Goal: Register for event/course

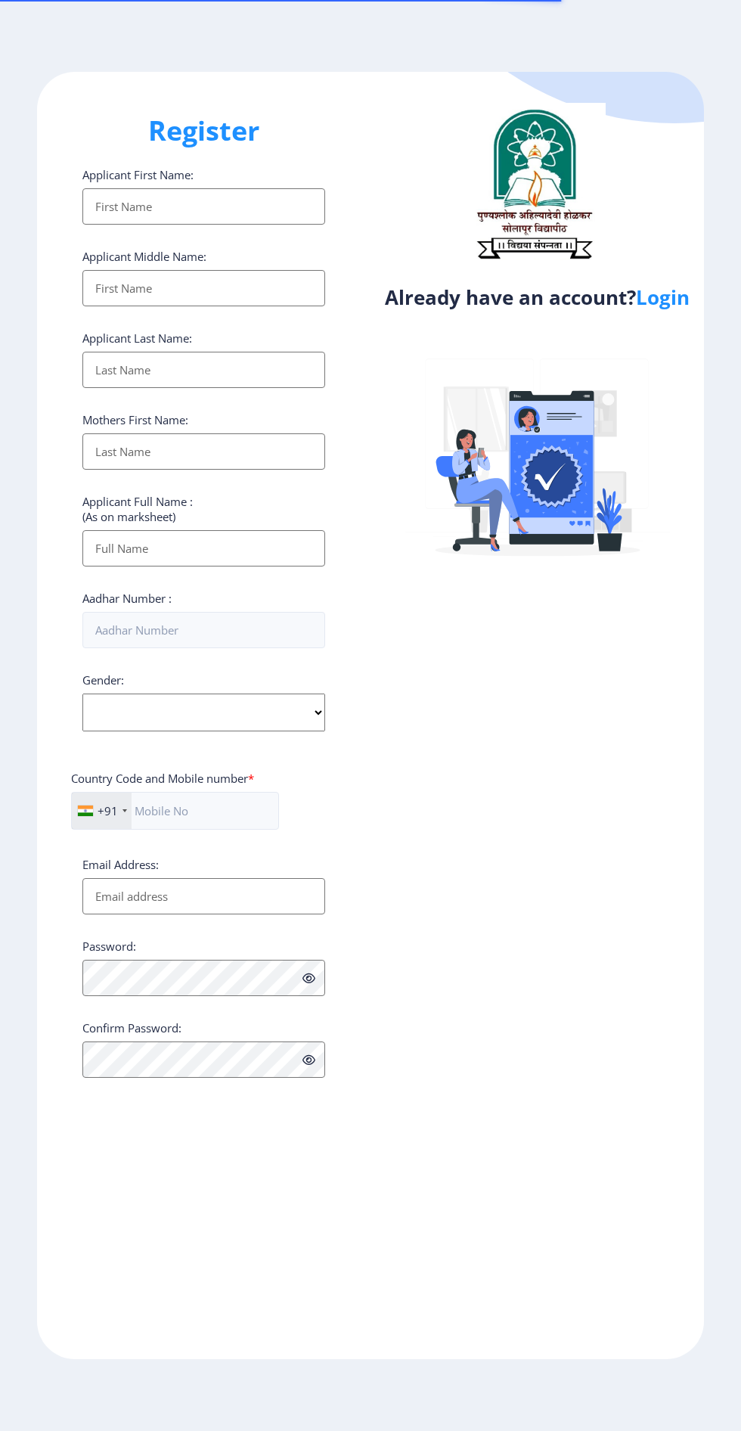
select select
click at [668, 308] on link "Login" at bounding box center [663, 297] width 54 height 27
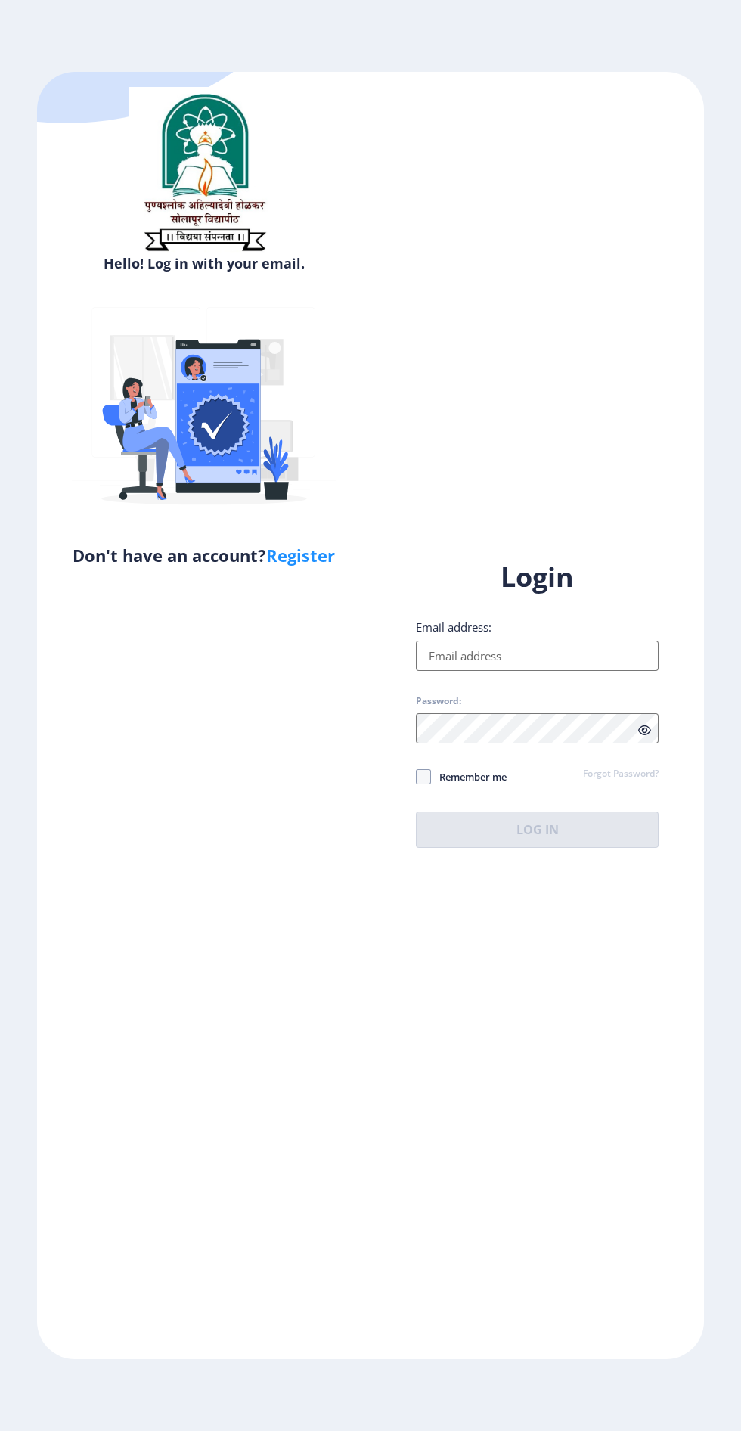
click at [524, 671] on input "Email address:" at bounding box center [537, 655] width 243 height 30
type input "[EMAIL_ADDRESS][DOMAIN_NAME]"
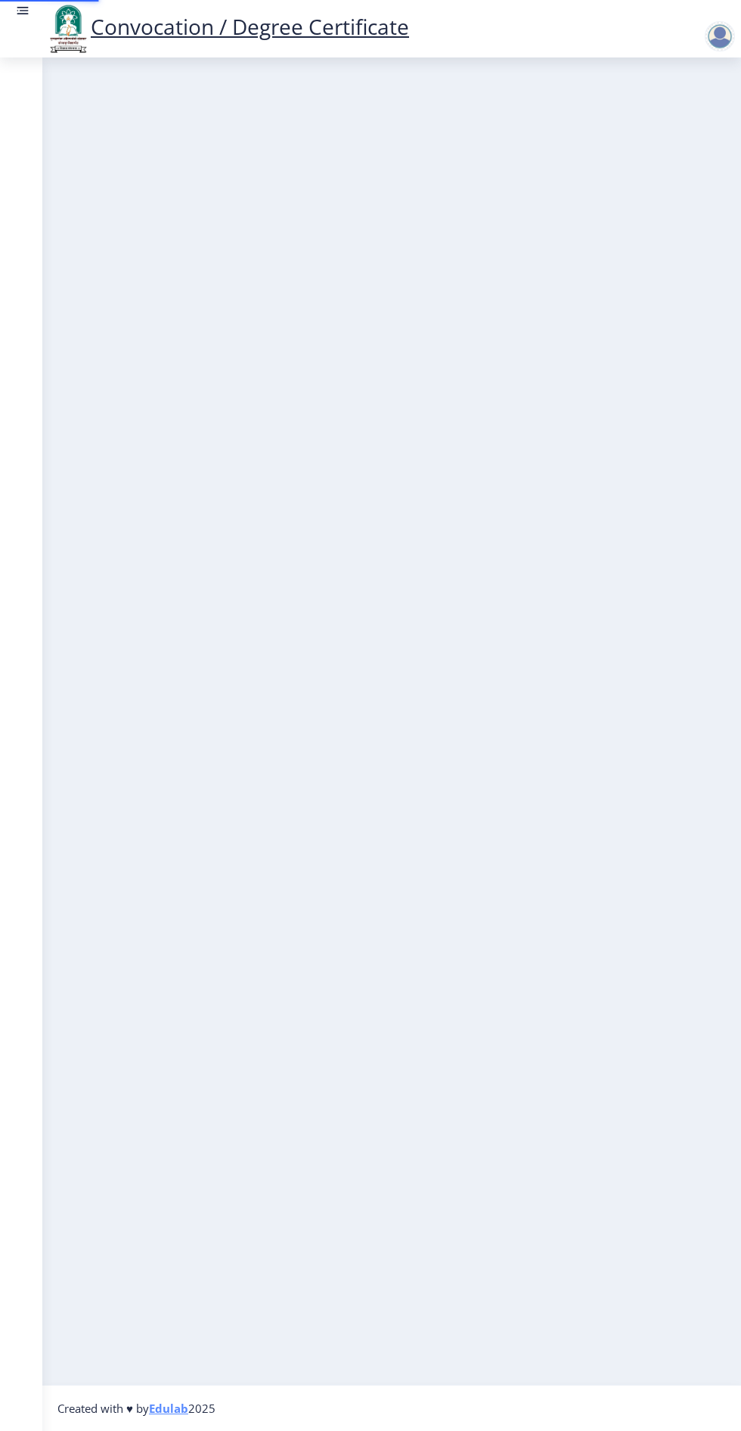
click at [582, 935] on nb-layout-column at bounding box center [391, 720] width 699 height 1327
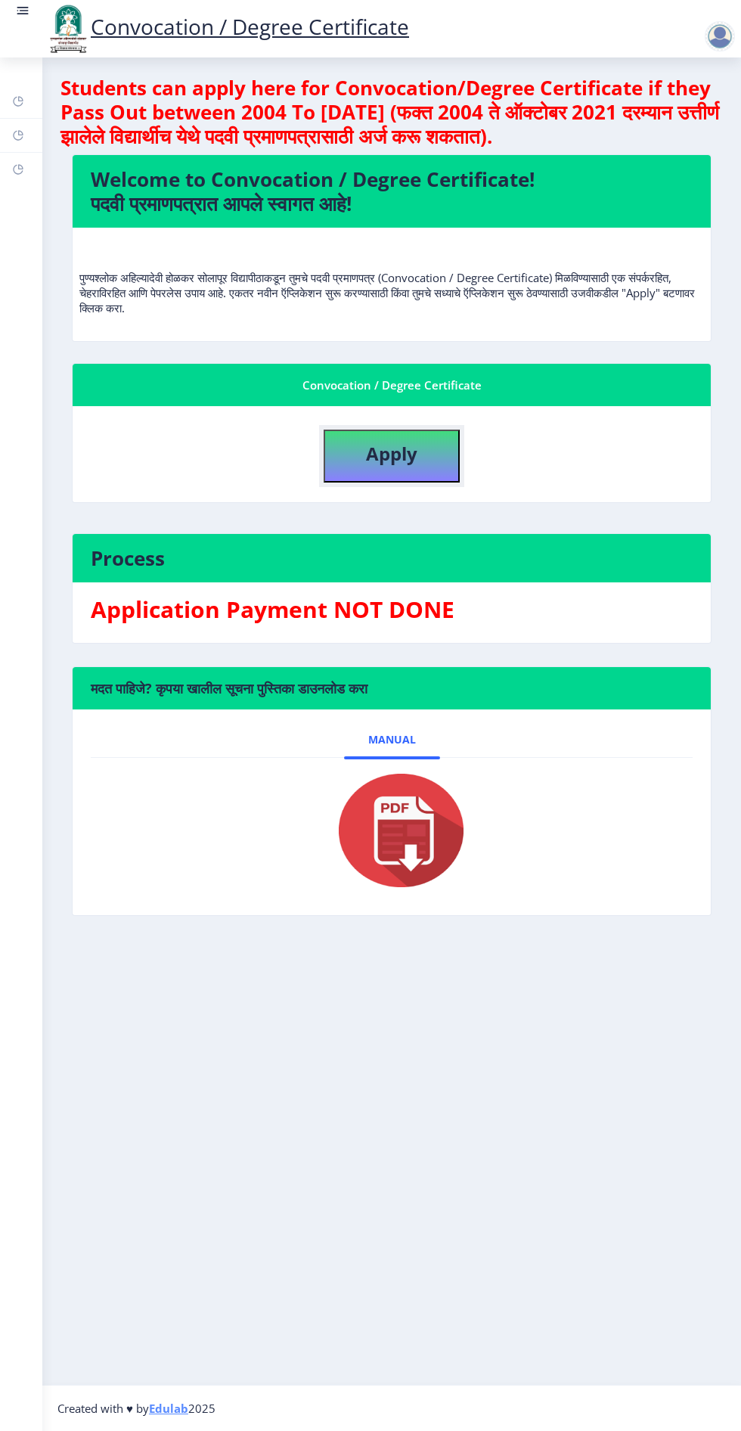
click at [393, 473] on button "Apply" at bounding box center [392, 455] width 136 height 53
select select
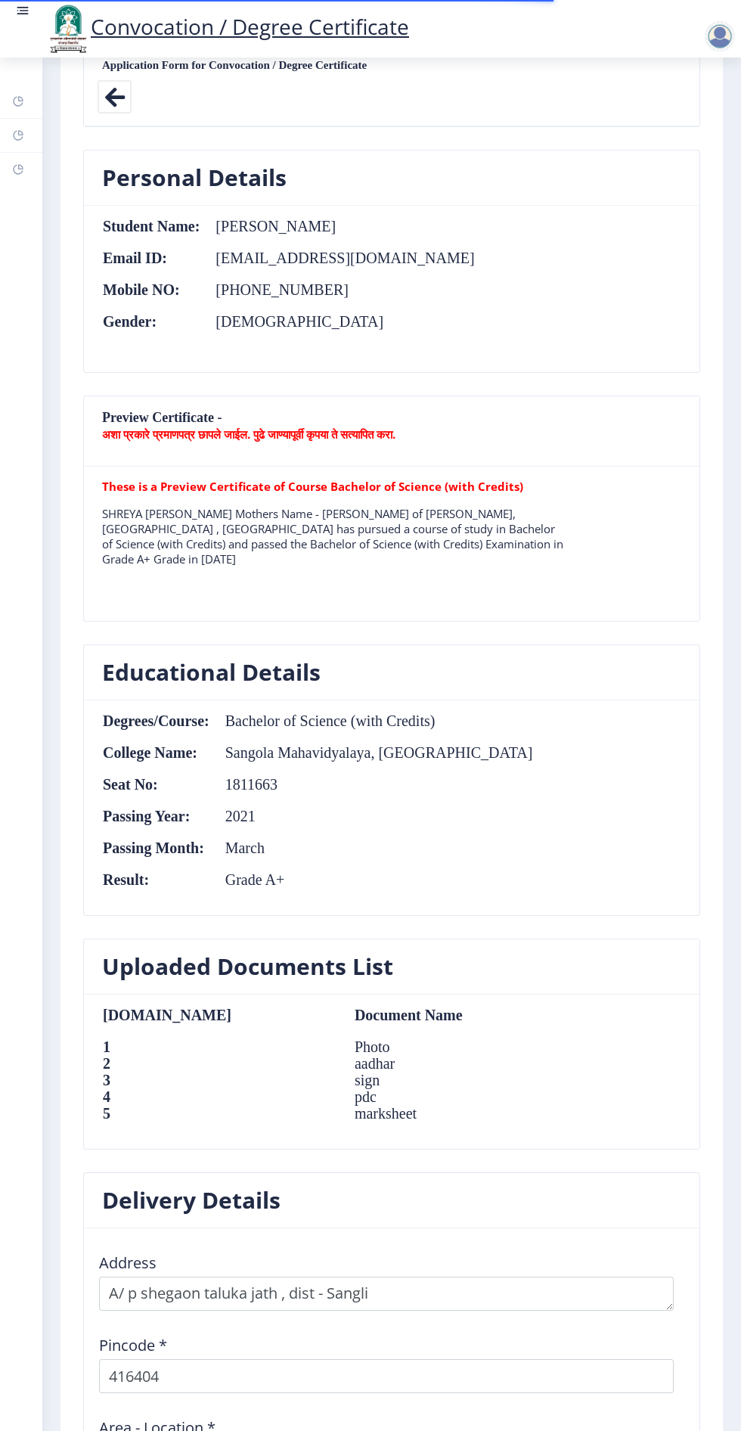
scroll to position [1113, 0]
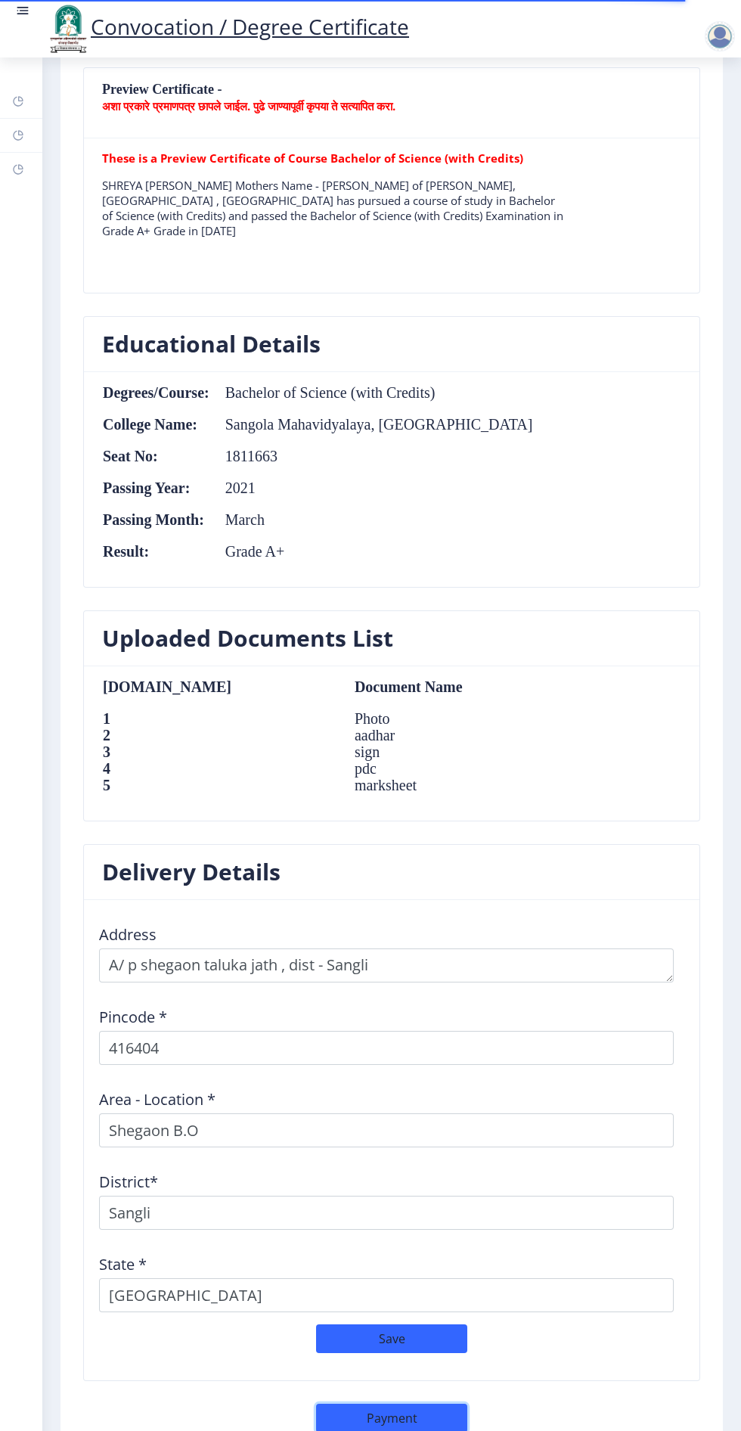
click at [404, 1421] on button "Payment" at bounding box center [391, 1417] width 151 height 29
select select "sealed"
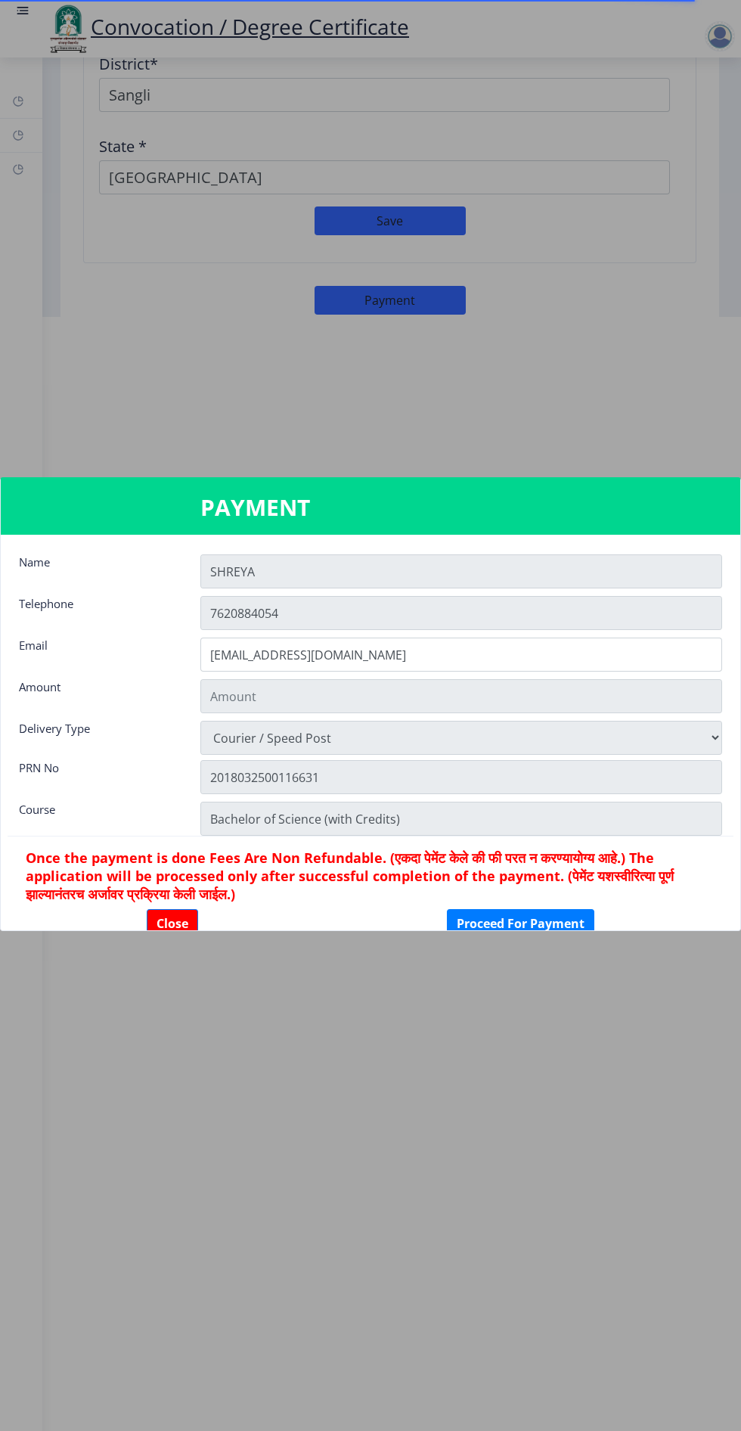
type input "2885"
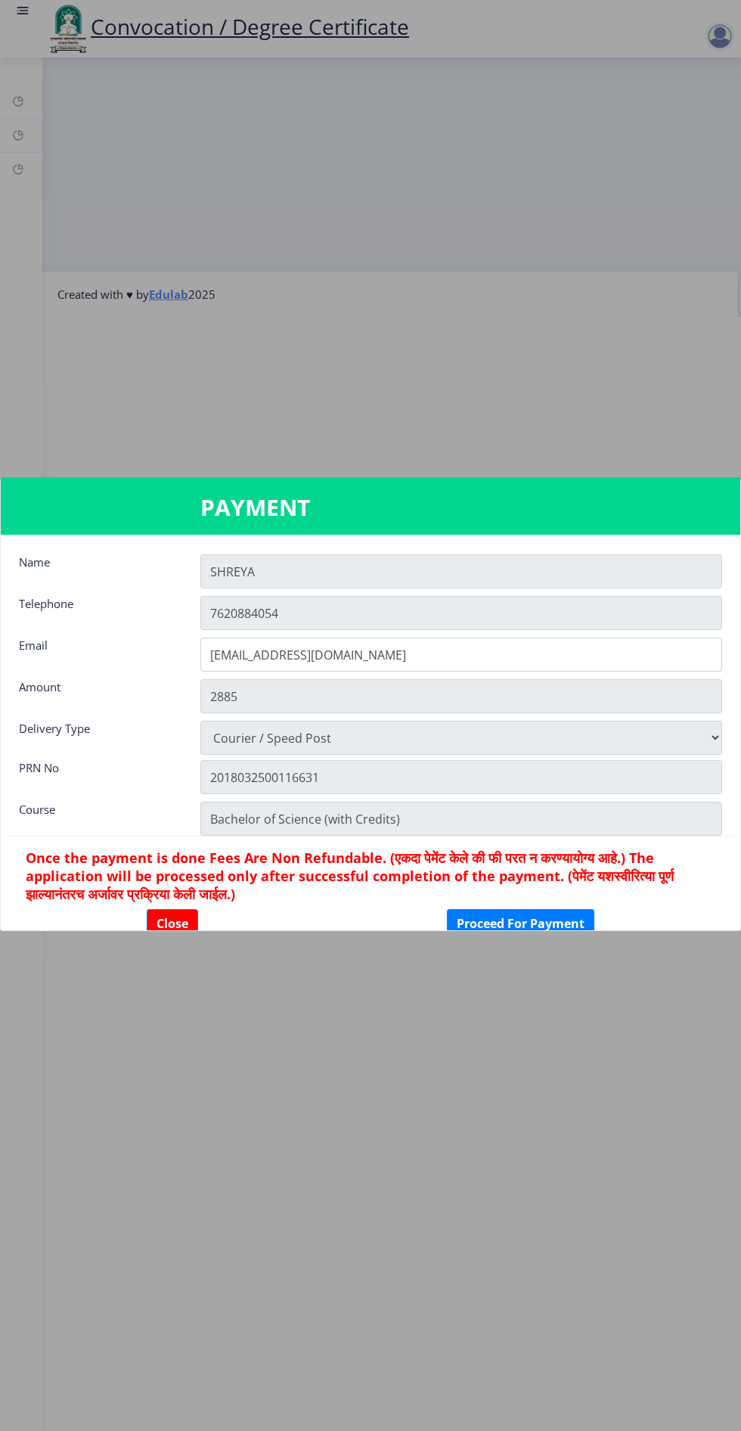
click at [164, 932] on nb-dialog-container "PAYMENT Name SHREYA Telephone [PHONE_NUMBER] Email [EMAIL_ADDRESS][DOMAIN_NAME]…" at bounding box center [370, 715] width 741 height 476
click at [171, 923] on button "Close" at bounding box center [172, 923] width 51 height 29
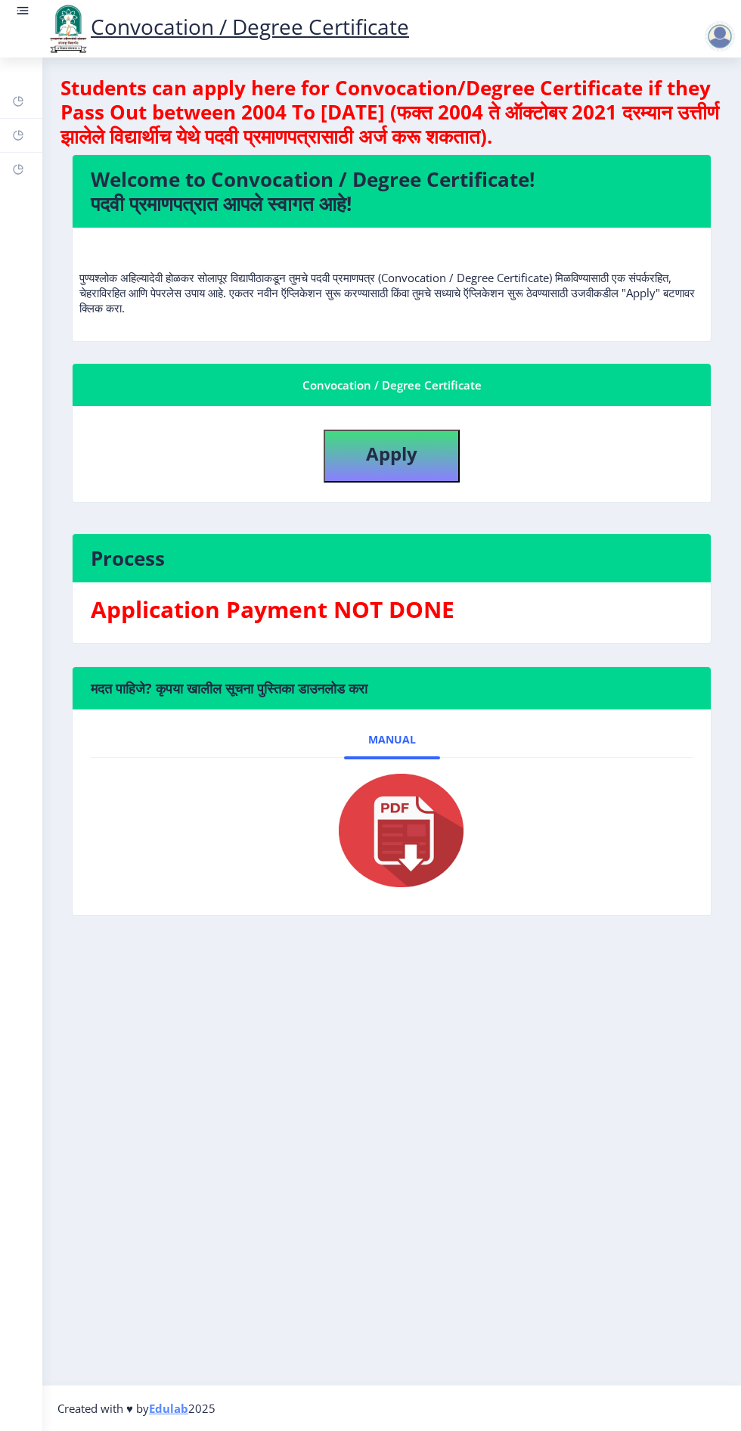
click at [408, 770] on img at bounding box center [391, 830] width 151 height 121
click at [384, 770] on img at bounding box center [391, 830] width 151 height 121
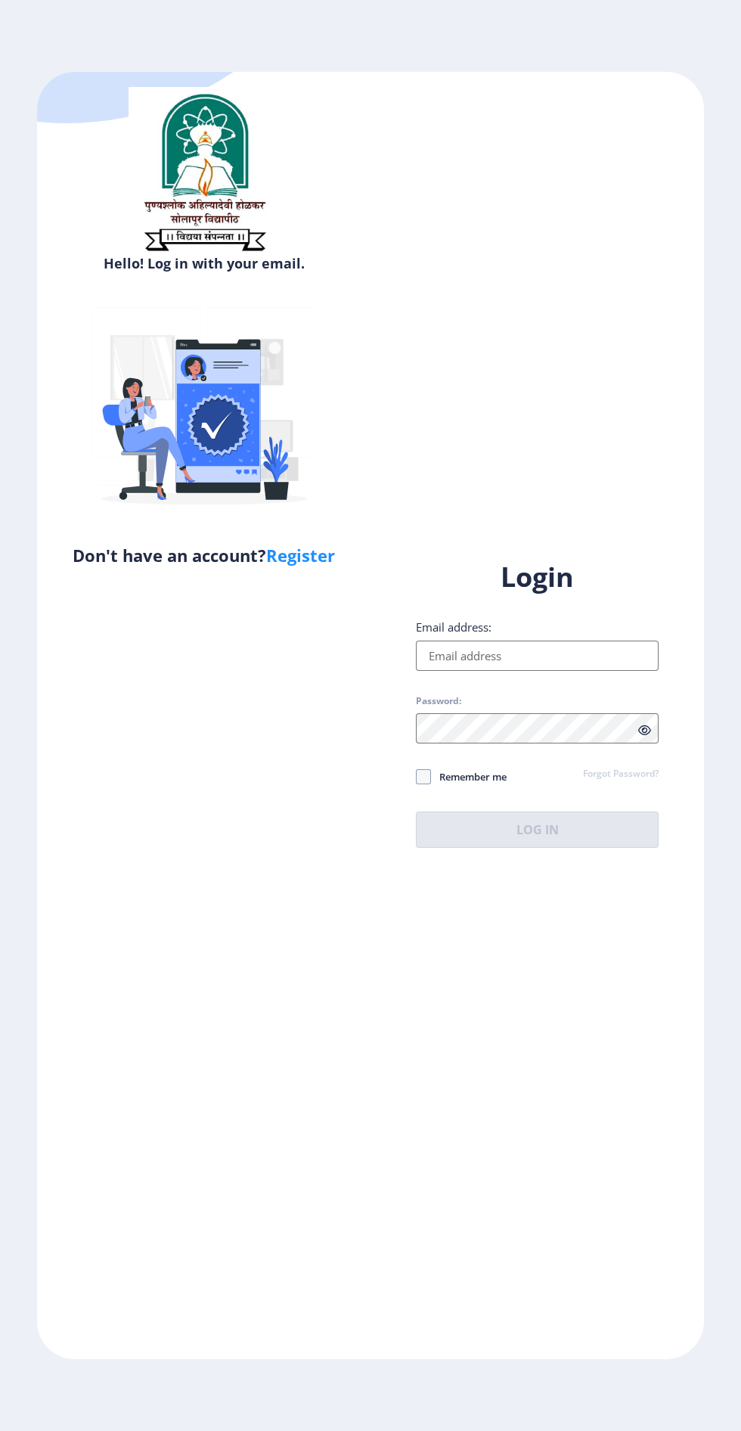
select select
